Goal: Task Accomplishment & Management: Complete application form

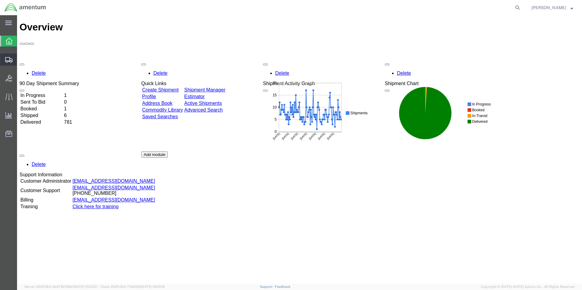
click at [0, 0] on span "Create Shipment" at bounding box center [0, 0] width 0 height 0
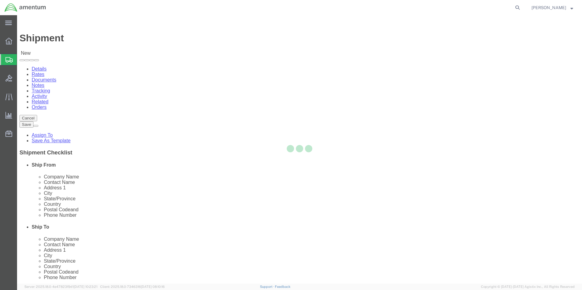
select select
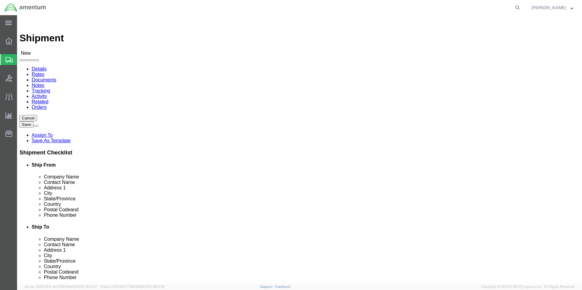
scroll to position [122, 0]
type input "CBP"
select select "49945"
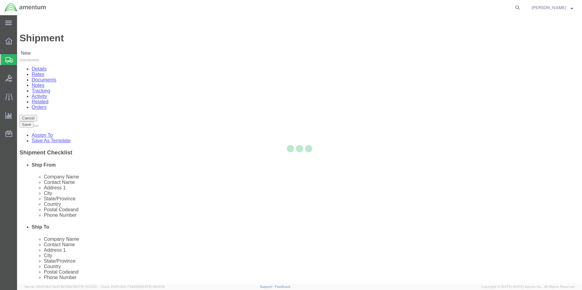
select select "[GEOGRAPHIC_DATA]"
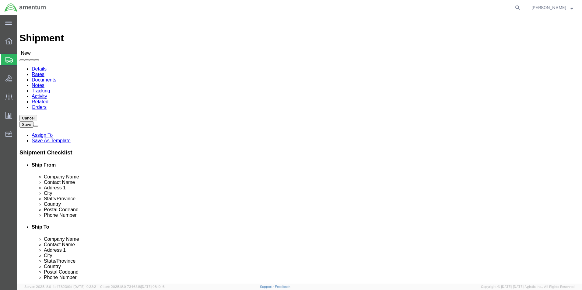
scroll to position [30, 0]
type input "CBP"
select select "49940"
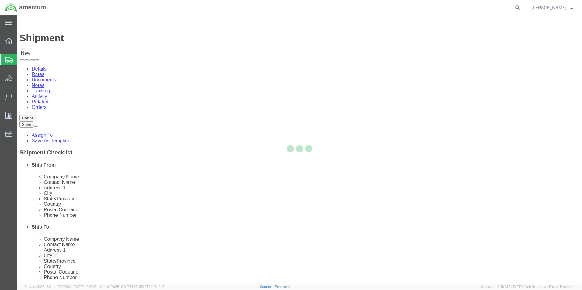
select select "[GEOGRAPHIC_DATA]"
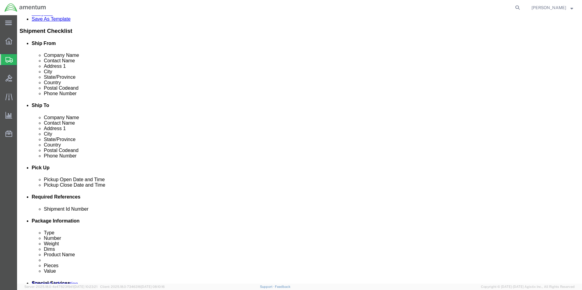
click div "[DATE] 11:00 AM"
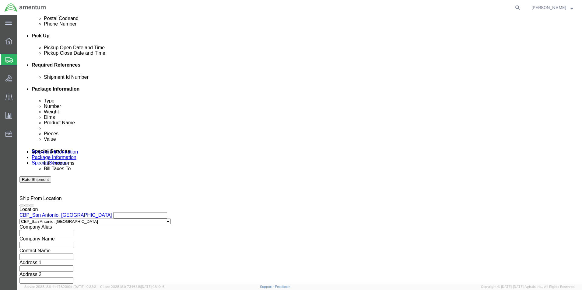
click input "4:00 AM"
type input "4:00 PM"
click button "Apply"
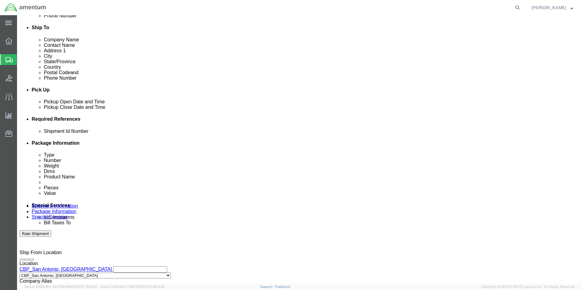
scroll to position [193, 0]
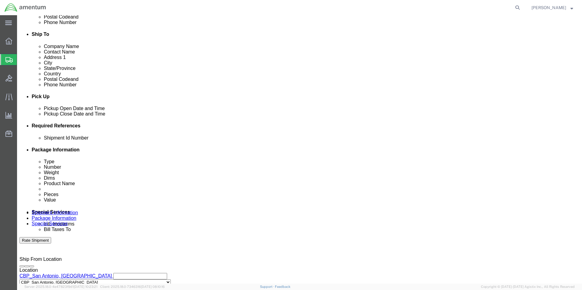
click button "Add reference"
click select "Select Account Type Activity ID Airline Appointment Number ASN Batch Request # …"
select select "DEPT"
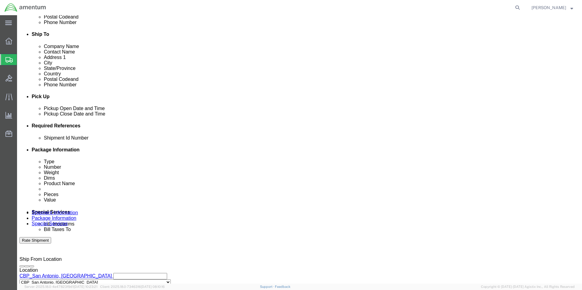
click select "Select Account Type Activity ID Airline Appointment Number ASN Batch Request # …"
click input "text"
type input "CBP"
drag, startPoint x: 308, startPoint y: 178, endPoint x: 311, endPoint y: 179, distance: 3.3
click select "Select Account Type Activity ID Airline Appointment Number ASN Batch Request # …"
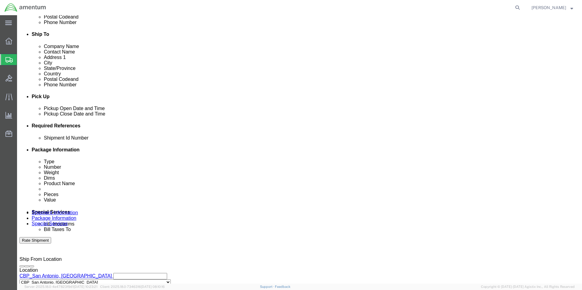
select select "PROJNUM"
click select "Select Account Type Activity ID Airline Appointment Number ASN Batch Request # …"
select select "CUSTREF"
click select "Select Account Type Activity ID Airline Appointment Number ASN Batch Request # …"
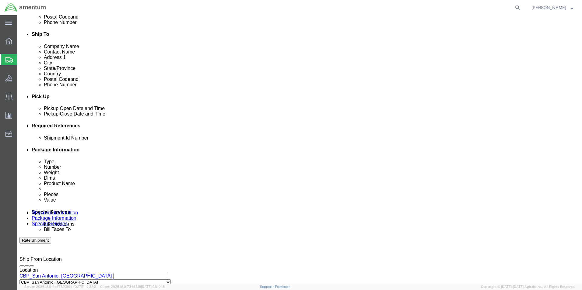
click input "text"
type input "6118.03.03.2219.000.WST.0000"
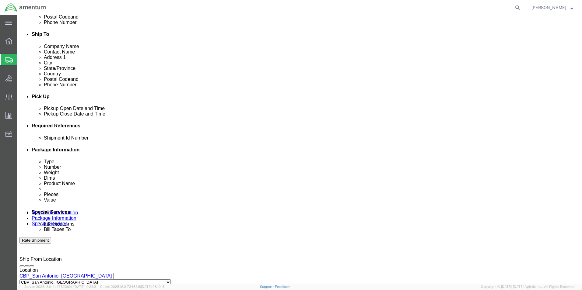
click input "text"
type input "CBP0043576"
click input "text"
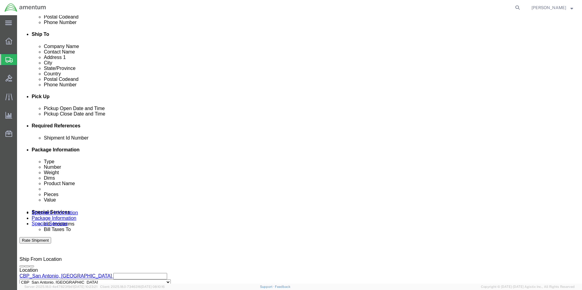
click input "text"
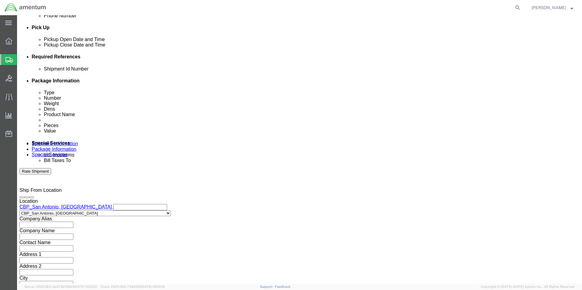
scroll to position [265, 0]
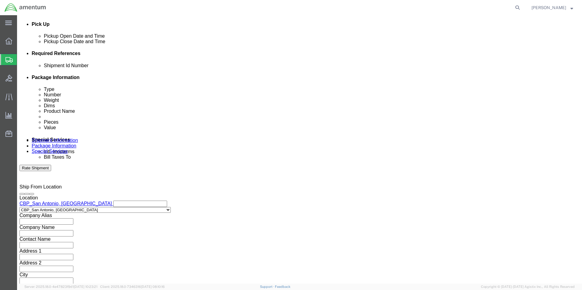
type input "CBP0043576"
click select "Select Air Less than Truckload Multi-Leg Ocean Freight Rail Small Parcel Truckl…"
select select "SMAL"
click select "Select Air Less than Truckload Multi-Leg Ocean Freight Rail Small Parcel Truckl…"
click button "Continue"
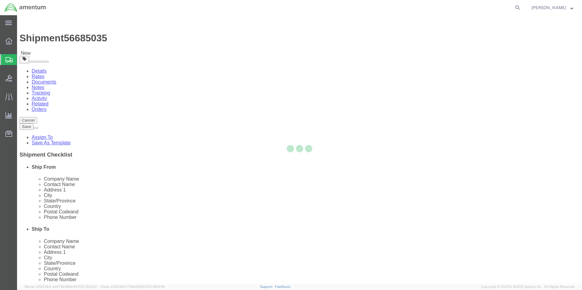
select select "YRPK"
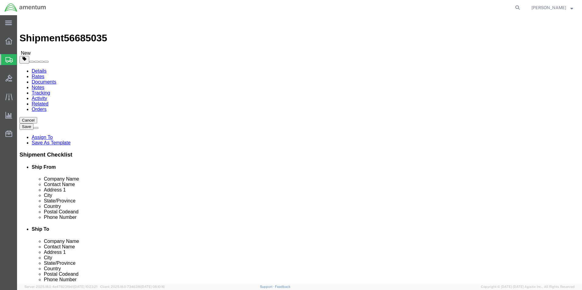
click input "text"
type input "22"
click input "text"
type input "14"
click input "text"
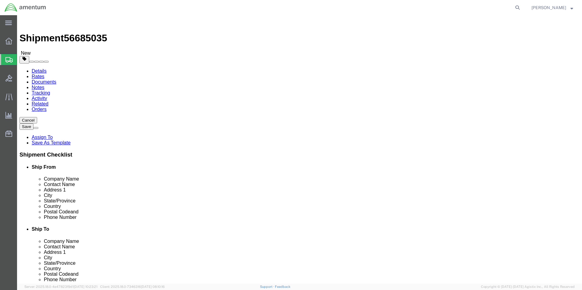
type input "12"
drag, startPoint x: 97, startPoint y: 143, endPoint x: 66, endPoint y: 141, distance: 30.8
click div "Weight 0.00 Select kgs lbs Ship. t°"
type input "38.00"
click link "Add Content"
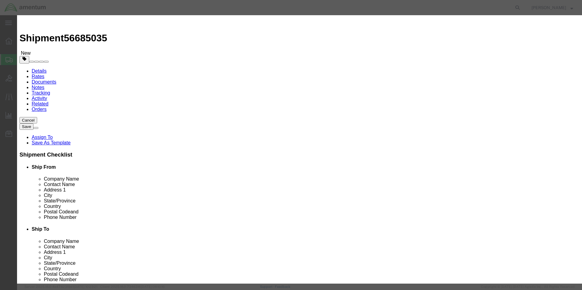
click div "Commodity library"
click input "text"
type input "ACESSORY HYDRAULIC BAG"
drag, startPoint x: 198, startPoint y: 62, endPoint x: 187, endPoint y: 59, distance: 10.6
click input "0"
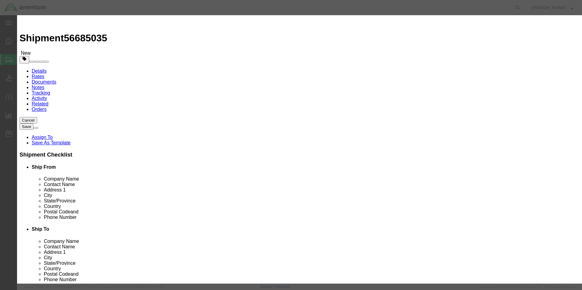
drag, startPoint x: 187, startPoint y: 59, endPoint x: 177, endPoint y: 57, distance: 11.1
click input "0"
type input "1"
click input "text"
type input "800.00"
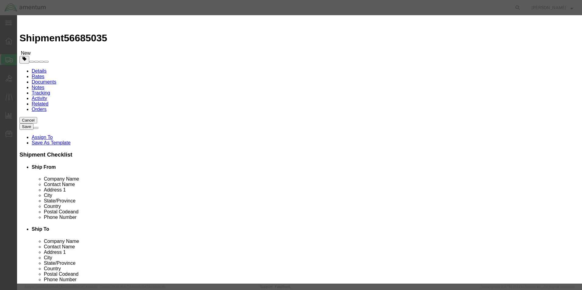
click div "Commodity library Product Name ACESSORY HYDRAULIC BAG Pieces 1 Select Bag Barre…"
click button "Save & Close"
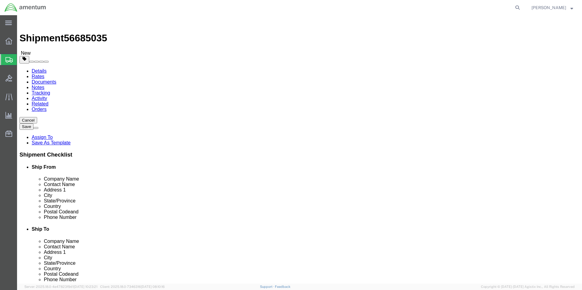
click button "Continue"
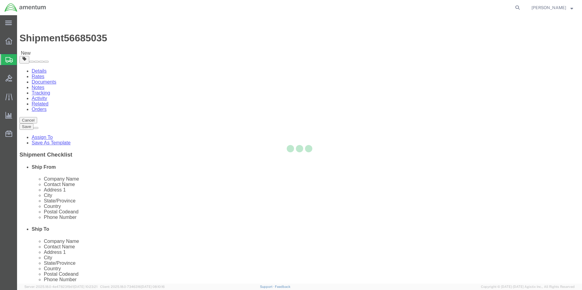
select select
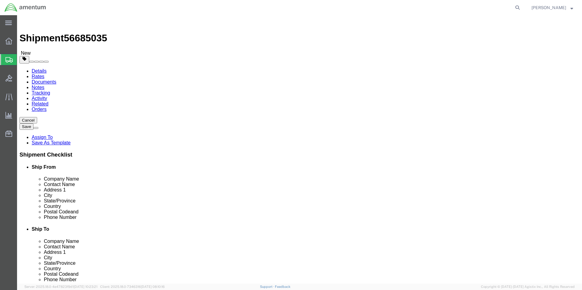
click button "Rate Shipment"
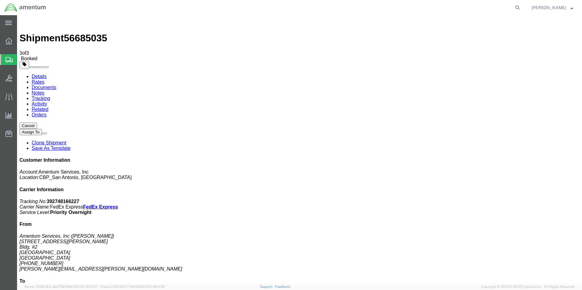
click at [454, 3] on agx-global-search at bounding box center [425, 7] width 195 height 15
click at [37, 123] on button "Cancel" at bounding box center [28, 126] width 18 height 6
